Goal: Submit feedback/report problem: Submit feedback/report problem

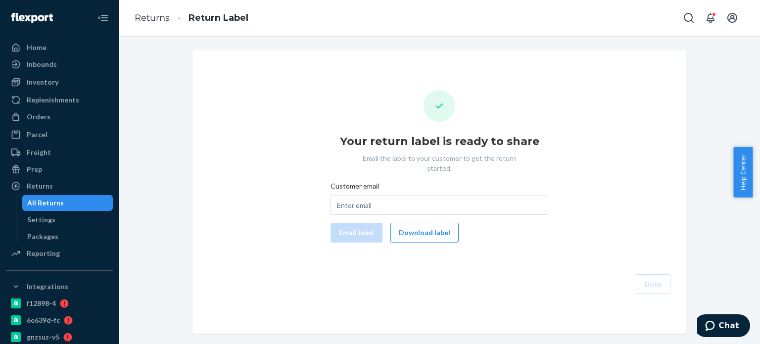
drag, startPoint x: 45, startPoint y: 120, endPoint x: 85, endPoint y: 108, distance: 42.4
click at [45, 120] on div "Orders" at bounding box center [39, 117] width 24 height 10
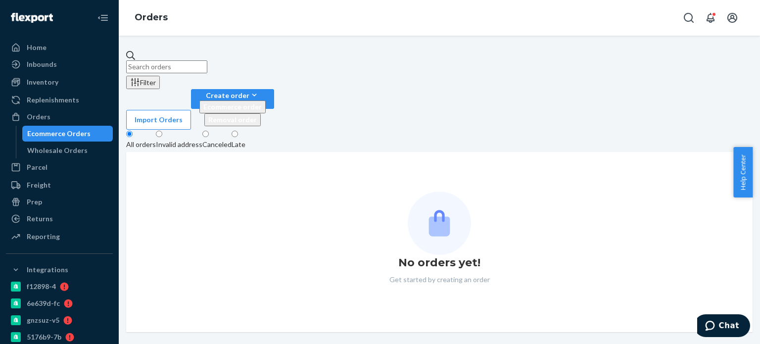
click at [207, 68] on input "text" at bounding box center [166, 66] width 81 height 13
paste input "[PERSON_NAME] de [PERSON_NAME]"
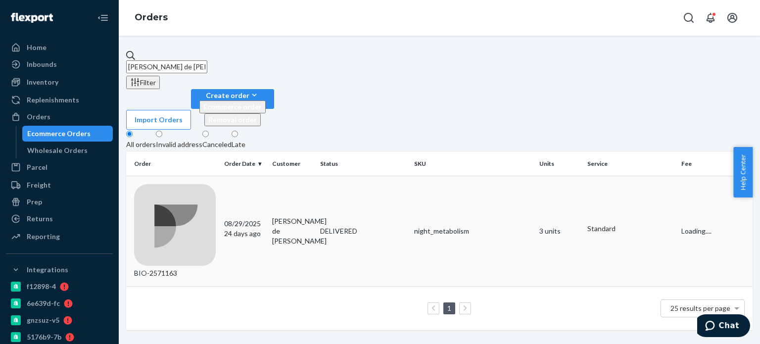
type input "[PERSON_NAME] de [PERSON_NAME]"
click at [192, 184] on div "BIO-2571163" at bounding box center [175, 231] width 82 height 95
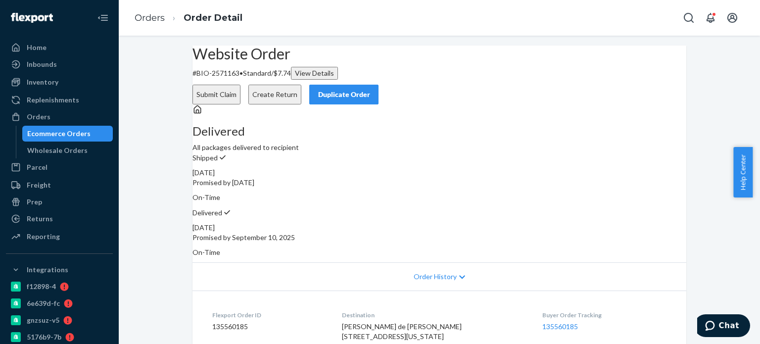
click at [301, 85] on button "Create Return" at bounding box center [274, 95] width 53 height 20
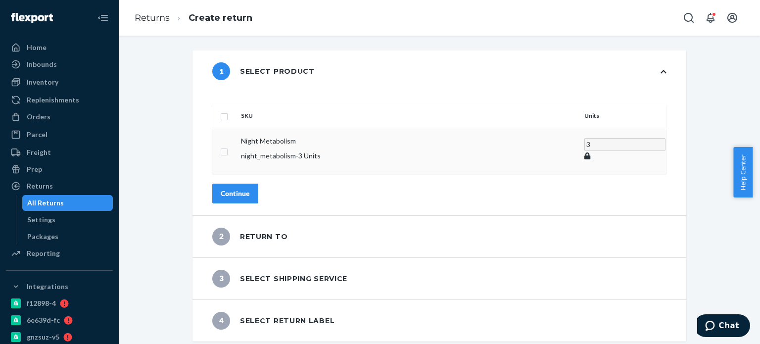
click at [228, 145] on input "checkbox" at bounding box center [224, 150] width 8 height 10
checkbox input "true"
drag, startPoint x: 525, startPoint y: 129, endPoint x: 485, endPoint y: 132, distance: 39.2
click at [485, 132] on tr "Night Metabolism night_metabolism - 3 Units 3" at bounding box center [439, 151] width 454 height 46
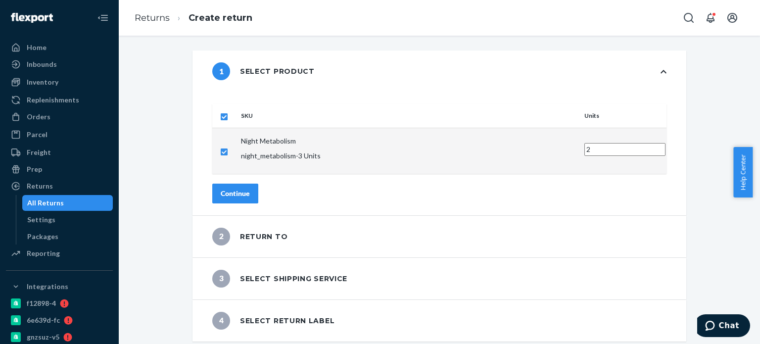
type input "2"
click at [264, 186] on div "SKU Units Night Metabolism night_metabolism - 3 Units 2 Continue" at bounding box center [439, 153] width 494 height 123
click at [250, 189] on div "Continue" at bounding box center [235, 194] width 29 height 10
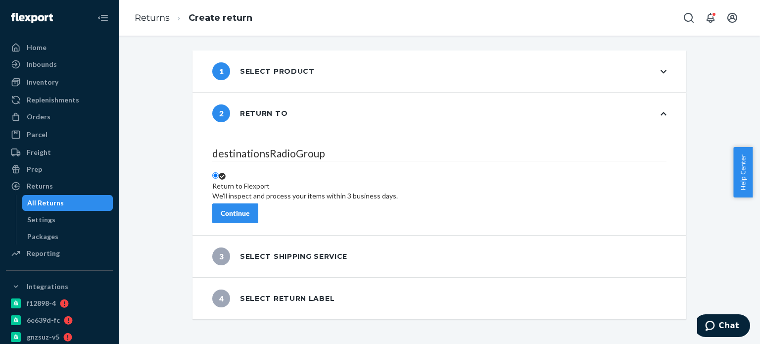
click at [250, 209] on div "Continue" at bounding box center [235, 213] width 29 height 10
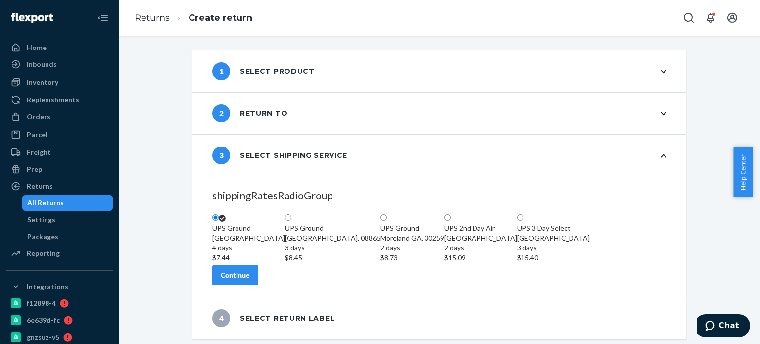
scroll to position [49, 0]
click at [250, 280] on div "Continue" at bounding box center [235, 275] width 29 height 10
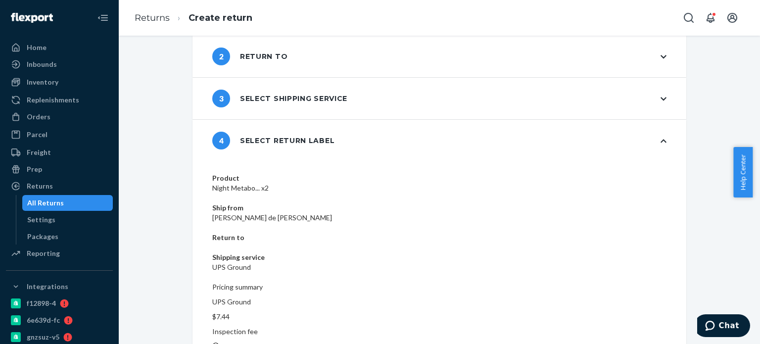
scroll to position [59, 0]
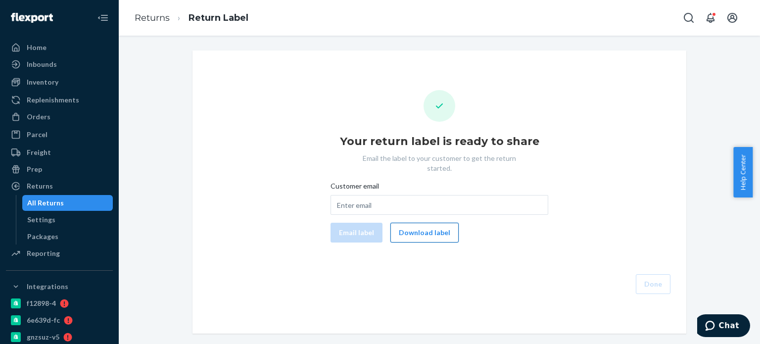
click at [422, 223] on button "Download label" at bounding box center [424, 233] width 68 height 20
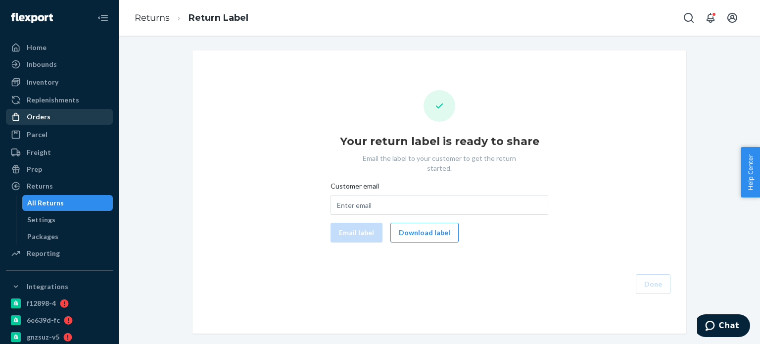
click at [51, 112] on div "Orders" at bounding box center [59, 117] width 105 height 14
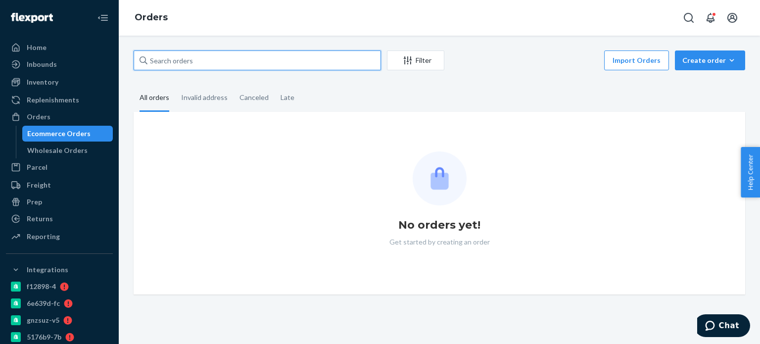
click at [182, 58] on input "text" at bounding box center [257, 60] width 247 height 20
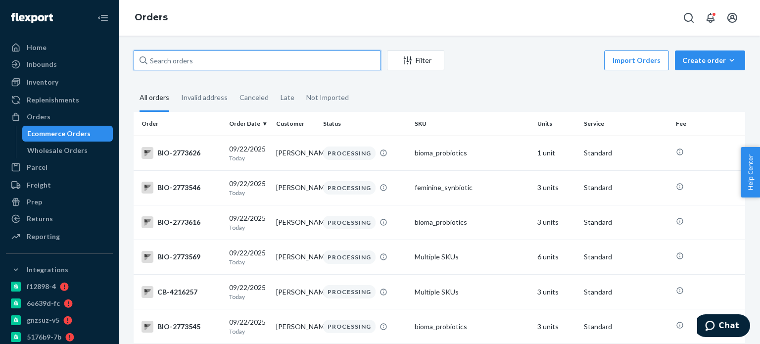
click at [182, 58] on input "text" at bounding box center [257, 60] width 247 height 20
paste input "Heather Commiato"
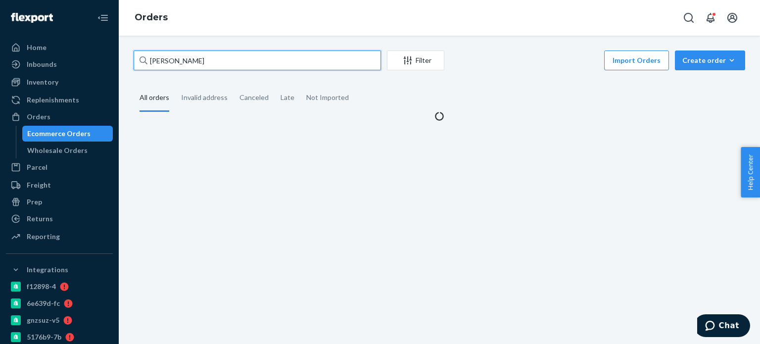
paste input "Heather Commiato"
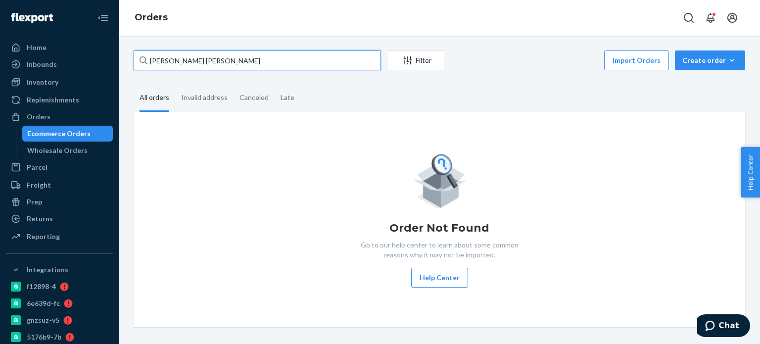
paste input "text"
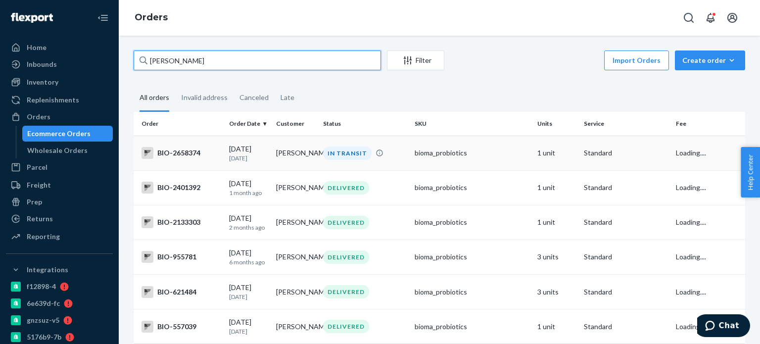
type input "Heather Commiato"
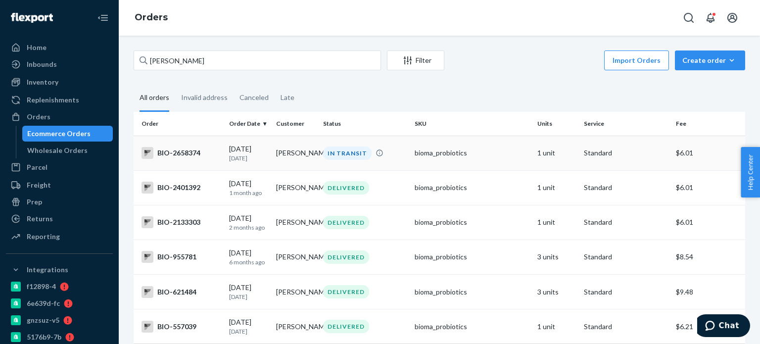
click at [168, 154] on div "BIO-2658374" at bounding box center [182, 153] width 80 height 12
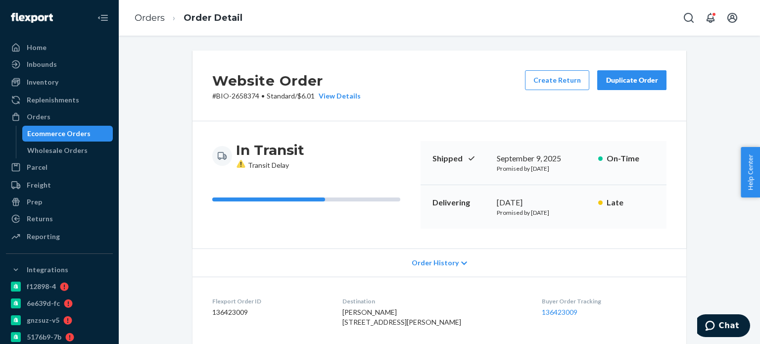
click at [441, 261] on span "Order History" at bounding box center [435, 263] width 47 height 10
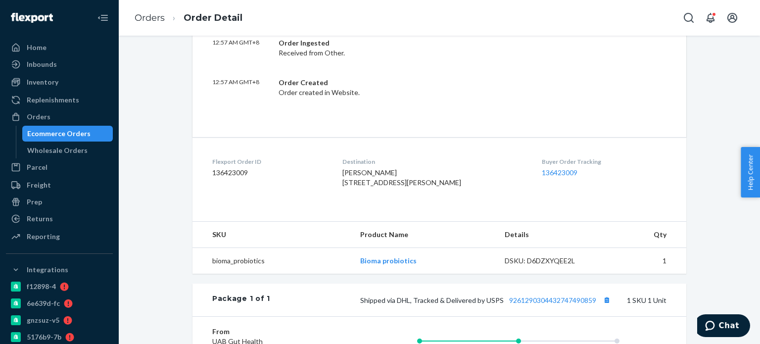
scroll to position [495, 0]
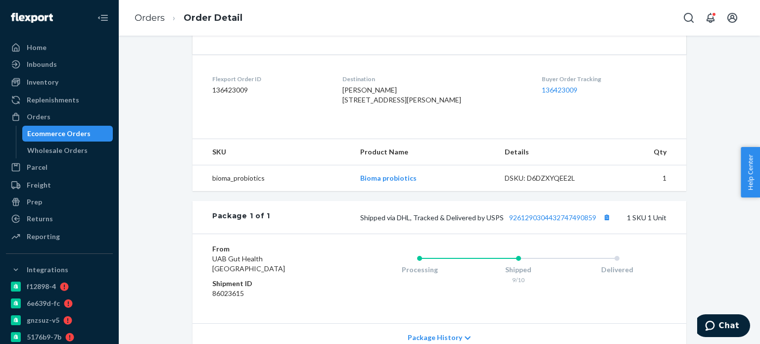
click at [544, 224] on div "Shipped via DHL, Tracked & Delivered by USPS 9261290304432747490859 1 SKU 1 Unit" at bounding box center [468, 217] width 396 height 13
click at [544, 222] on link "9261290304432747490859" at bounding box center [552, 217] width 87 height 8
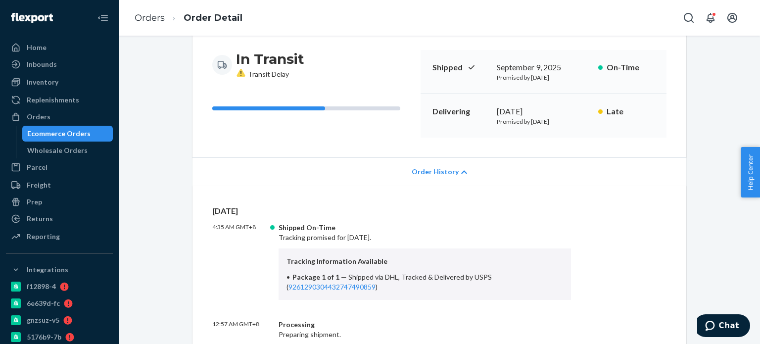
scroll to position [0, 0]
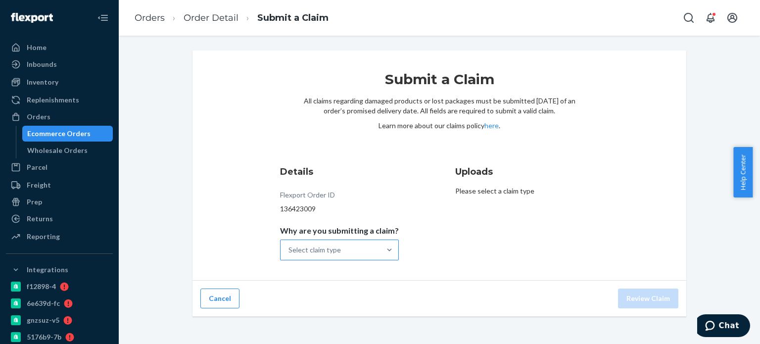
click at [381, 243] on div at bounding box center [390, 250] width 18 height 20
click at [289, 245] on input "Why are you submitting a claim? Select claim type" at bounding box center [288, 250] width 1 height 10
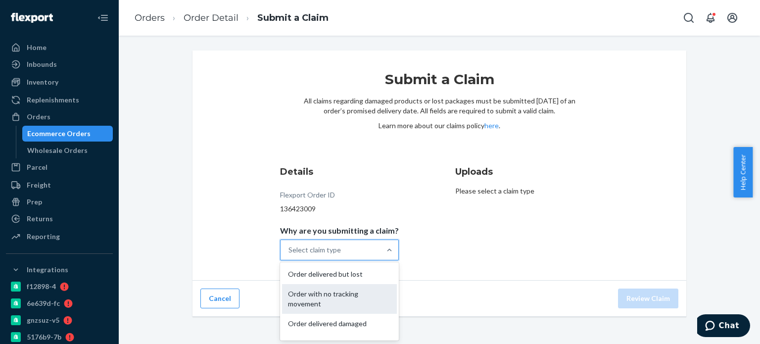
click at [367, 300] on div "Order with no tracking movement" at bounding box center [339, 299] width 115 height 30
click at [289, 255] on input "Why are you submitting a claim? option Order with no tracking movement focused,…" at bounding box center [288, 250] width 1 height 10
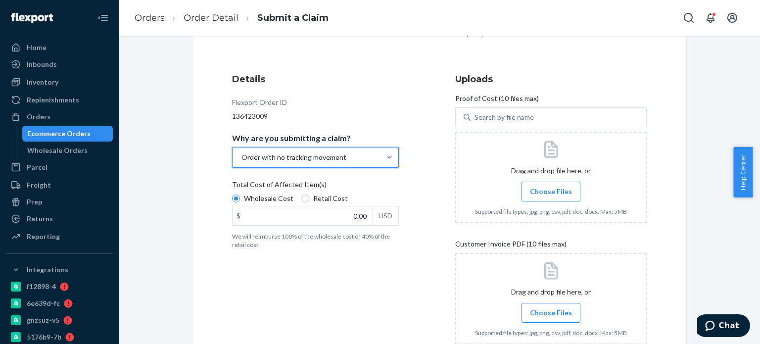
scroll to position [99, 0]
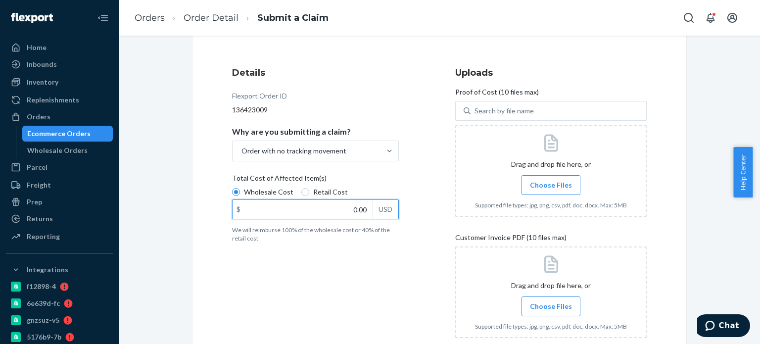
drag, startPoint x: 346, startPoint y: 212, endPoint x: 381, endPoint y: 213, distance: 34.2
click at [381, 213] on div "$ 0.00 USD" at bounding box center [315, 209] width 167 height 20
type input "23.12"
click at [532, 181] on span "Choose Files" at bounding box center [551, 185] width 42 height 10
click at [551, 181] on input "Choose Files" at bounding box center [551, 185] width 0 height 11
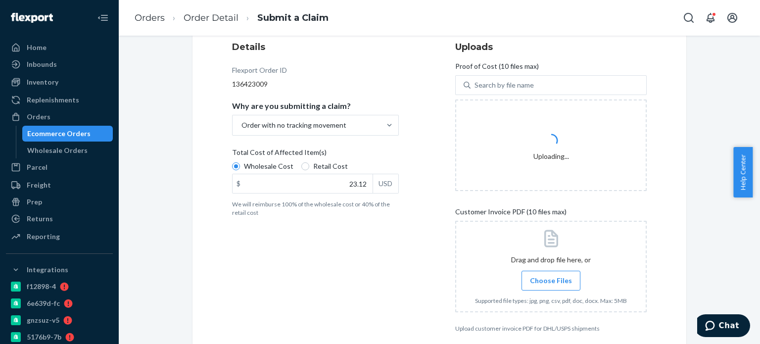
scroll to position [148, 0]
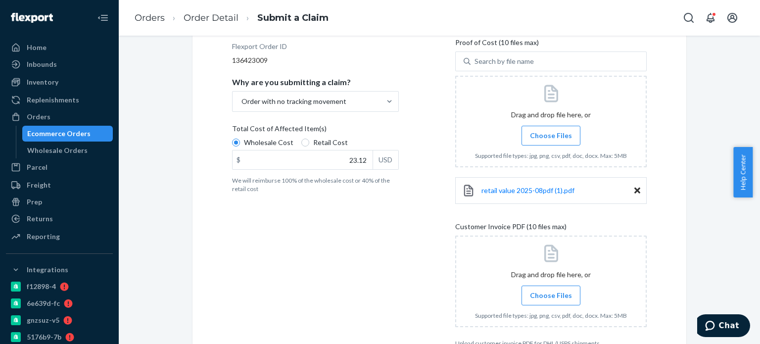
click at [564, 300] on label "Choose Files" at bounding box center [551, 296] width 59 height 20
click at [551, 300] on input "Choose Files" at bounding box center [551, 295] width 0 height 11
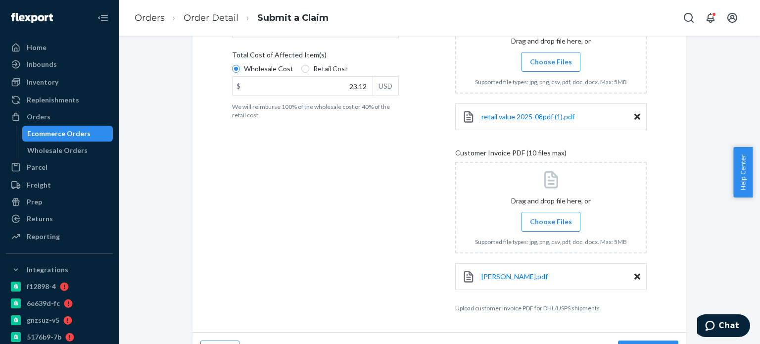
scroll to position [246, 0]
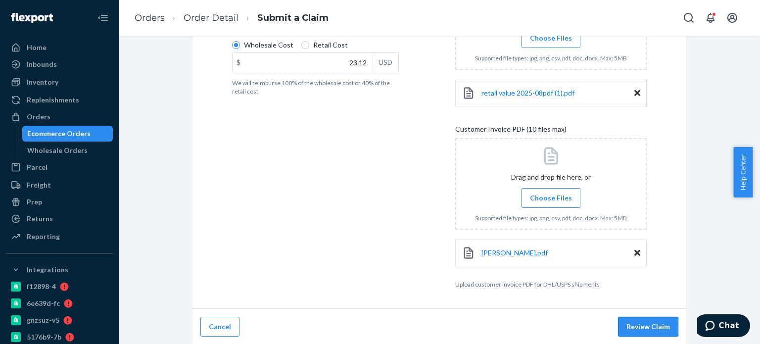
click at [654, 329] on button "Review Claim" at bounding box center [648, 327] width 60 height 20
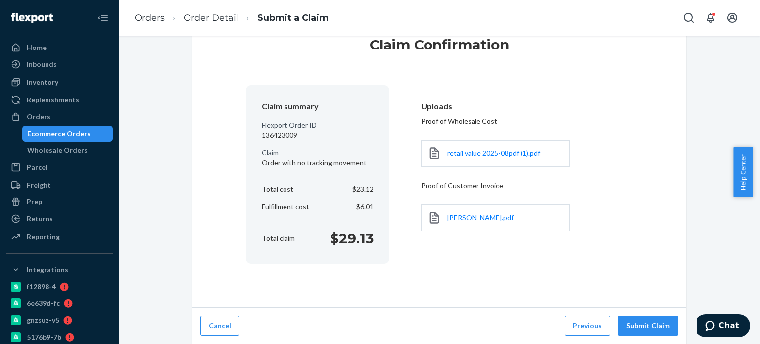
scroll to position [34, 0]
click at [645, 324] on button "Submit Claim" at bounding box center [648, 327] width 60 height 20
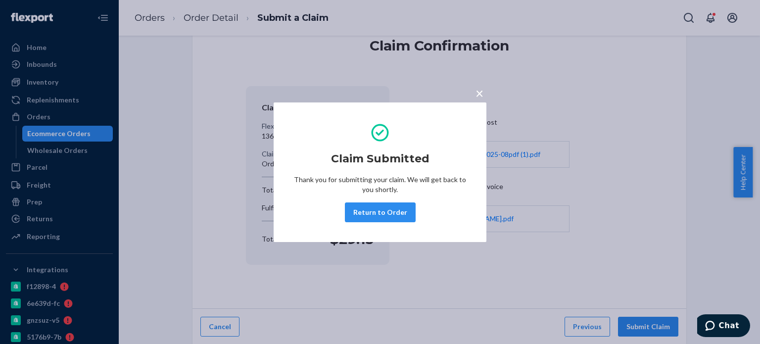
click at [478, 95] on span "×" at bounding box center [480, 93] width 8 height 17
